Goal: Manage account settings

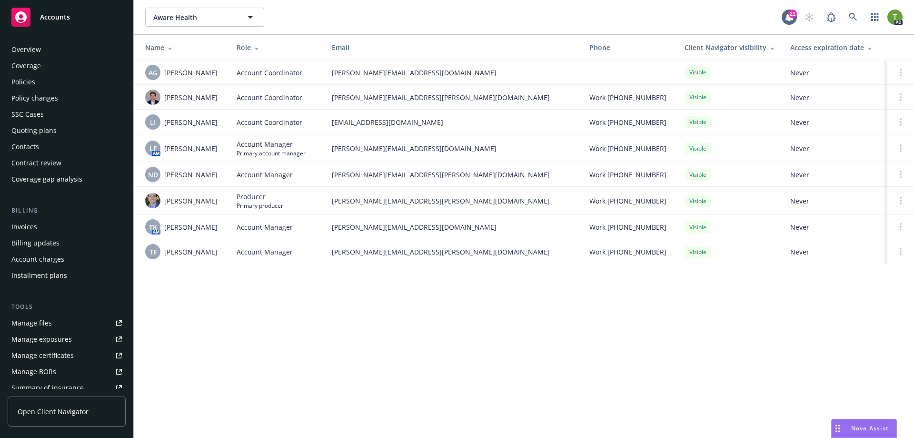
scroll to position [167, 0]
